Goal: Information Seeking & Learning: Learn about a topic

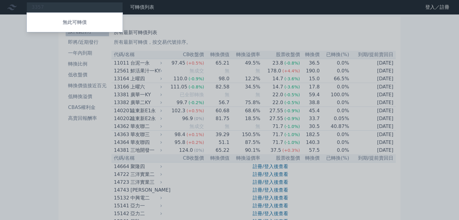
type input "3357"
click at [83, 4] on div at bounding box center [229, 110] width 459 height 220
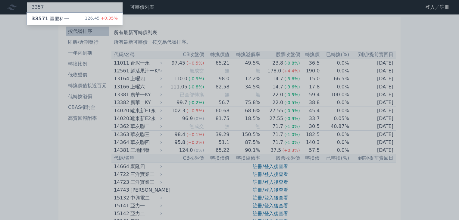
click at [83, 5] on div "3357 33571 臺慶科一 126.45 +0.35%" at bounding box center [75, 7] width 96 height 10
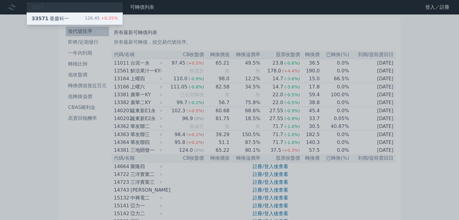
click at [69, 18] on div "33571 臺慶科一 126.45 +0.35%" at bounding box center [75, 19] width 96 height 12
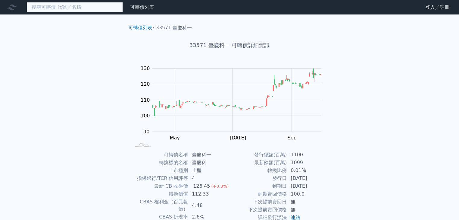
click at [77, 7] on input at bounding box center [75, 7] width 96 height 10
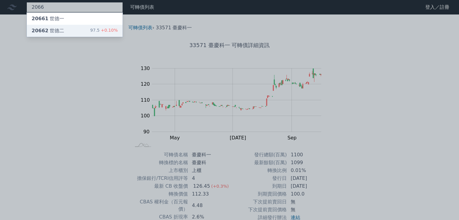
type input "2066"
click at [66, 30] on div "20662 世德二 97.5 +0.10%" at bounding box center [75, 31] width 96 height 12
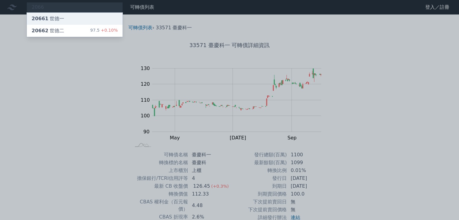
click at [58, 18] on div "20661 世[PERSON_NAME]" at bounding box center [48, 18] width 33 height 7
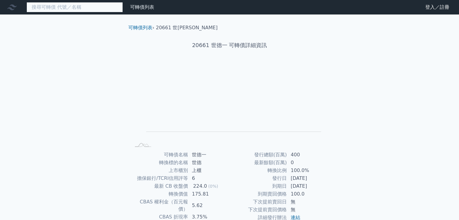
click at [85, 6] on input at bounding box center [75, 7] width 96 height 10
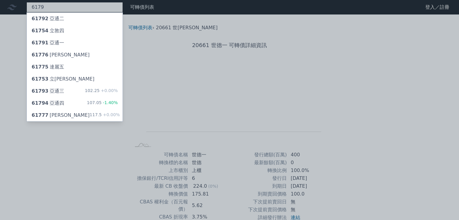
type input "6179"
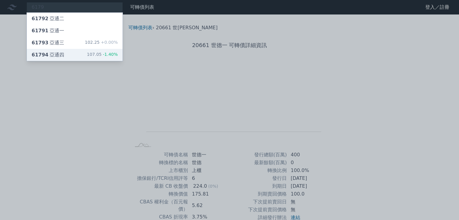
click at [68, 54] on div "61794 亞通四 107.05 -1.40%" at bounding box center [75, 55] width 96 height 12
